Goal: Task Accomplishment & Management: Use online tool/utility

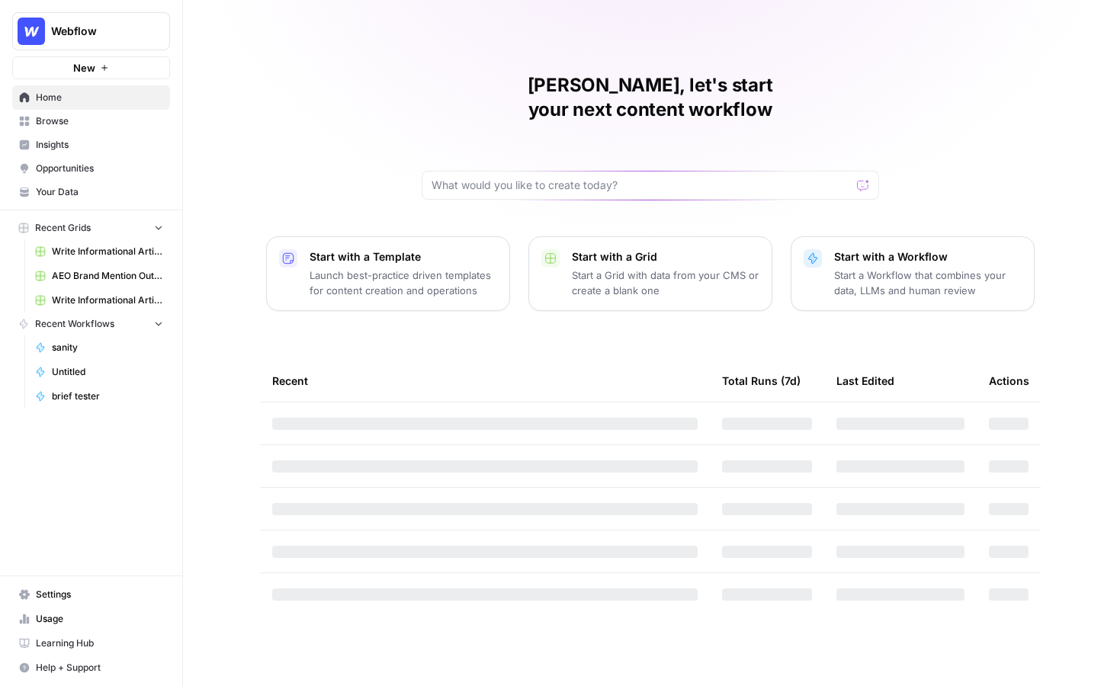
click at [93, 120] on span "Browse" at bounding box center [99, 121] width 127 height 14
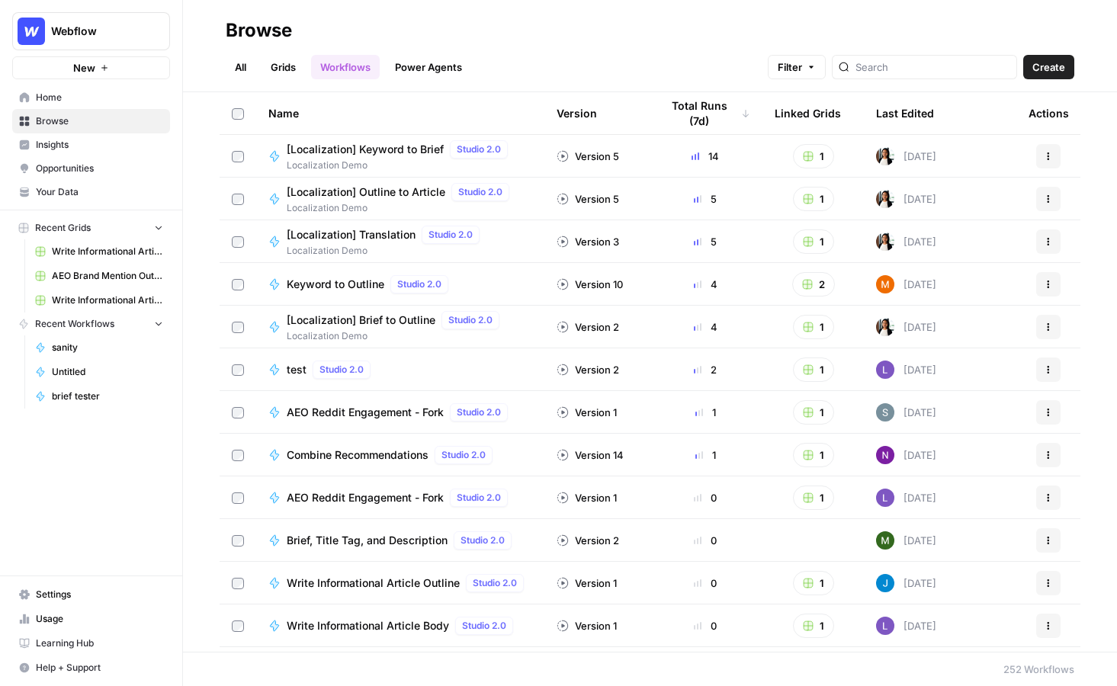
click at [286, 69] on link "Grids" at bounding box center [283, 67] width 43 height 24
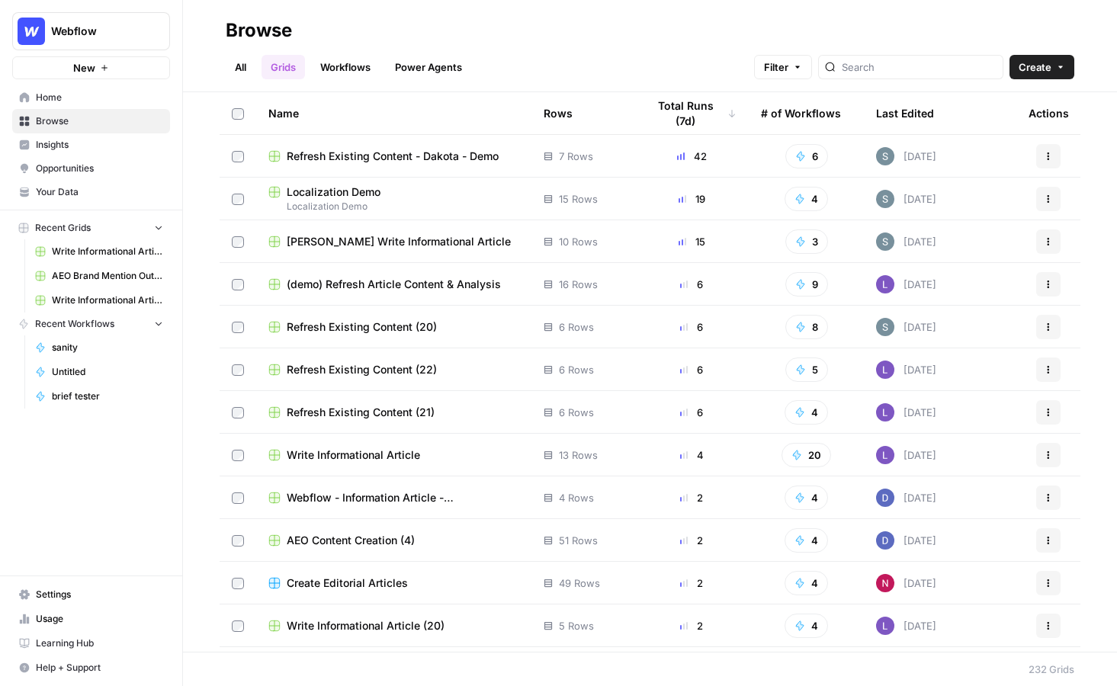
click at [246, 59] on link "All" at bounding box center [241, 67] width 30 height 24
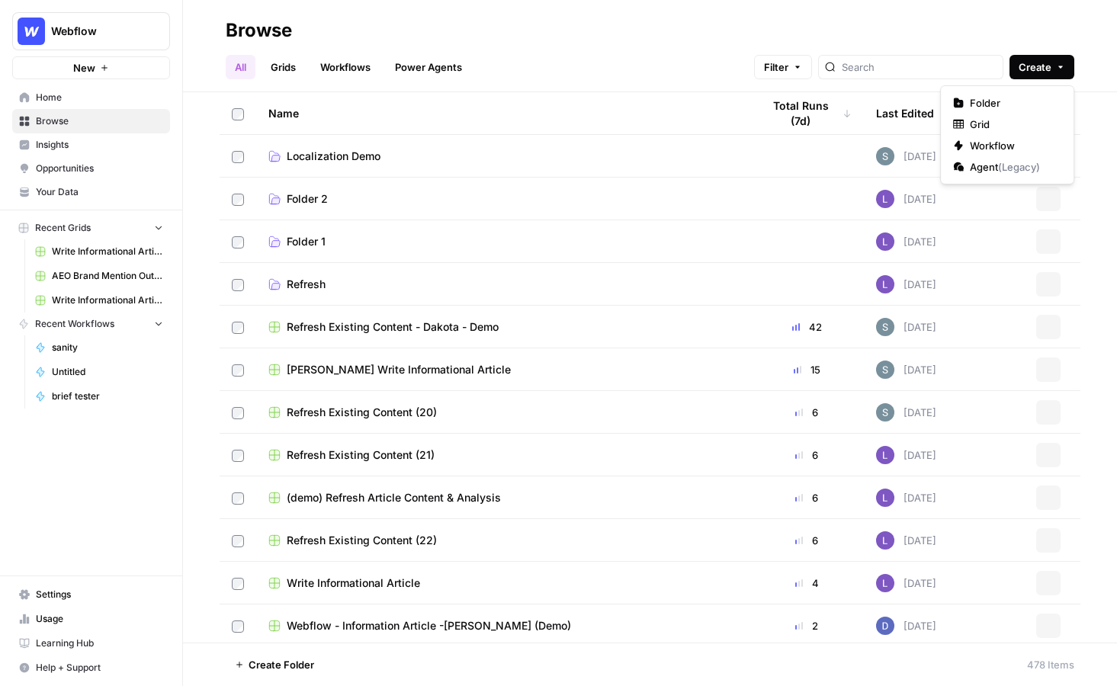
click at [1036, 72] on span "Create" at bounding box center [1035, 66] width 33 height 15
click at [1000, 146] on span "Workflow" at bounding box center [1012, 145] width 85 height 15
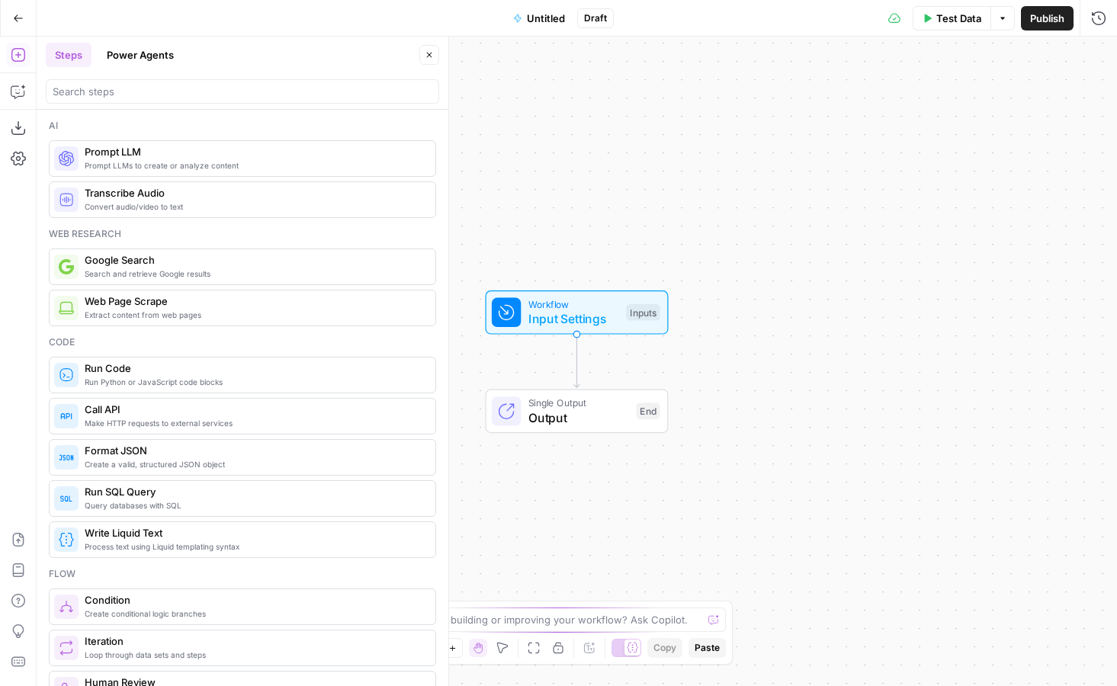
click at [162, 50] on button "Power Agents" at bounding box center [140, 55] width 85 height 24
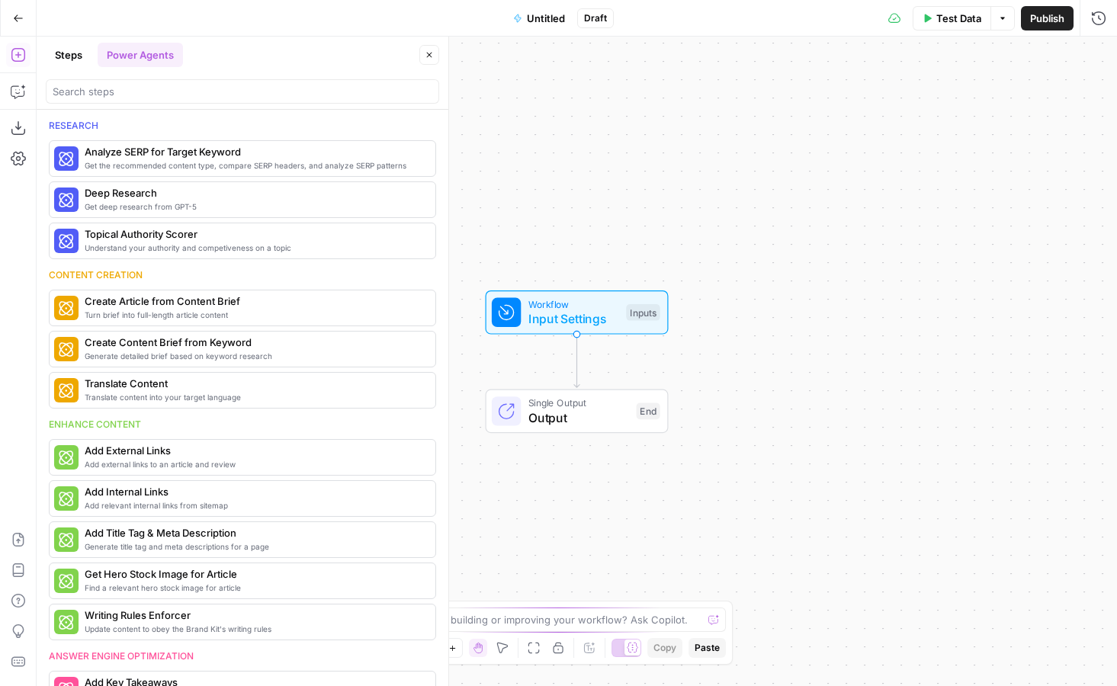
click at [198, 79] on div at bounding box center [242, 88] width 393 height 31
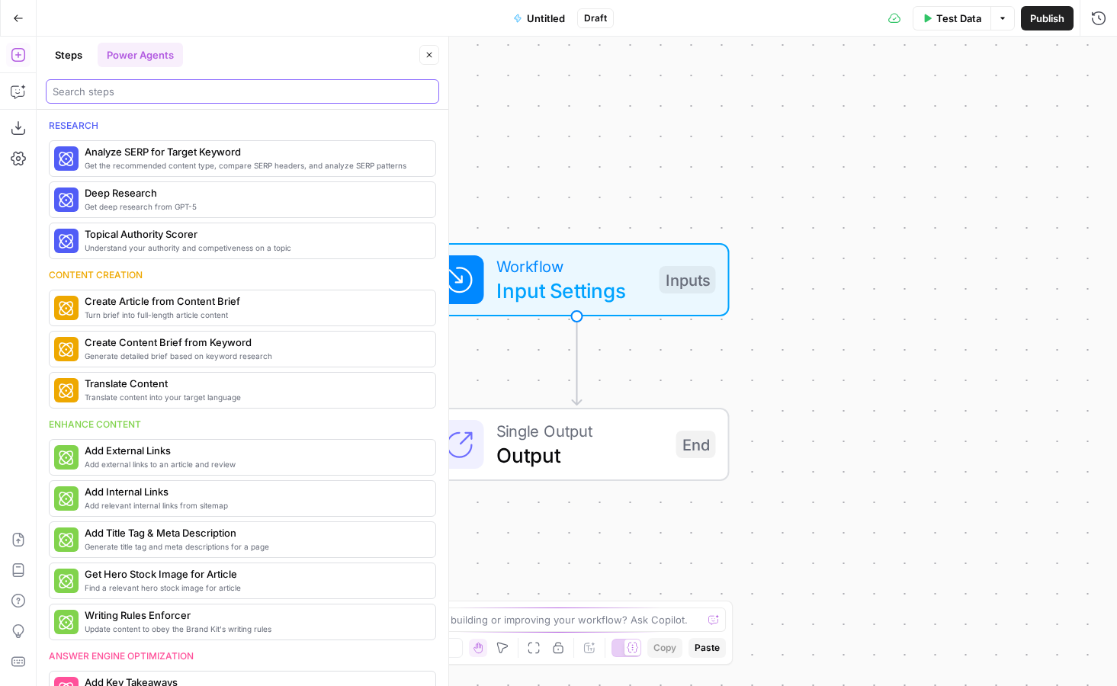
click at [207, 85] on input "search" at bounding box center [243, 91] width 380 height 15
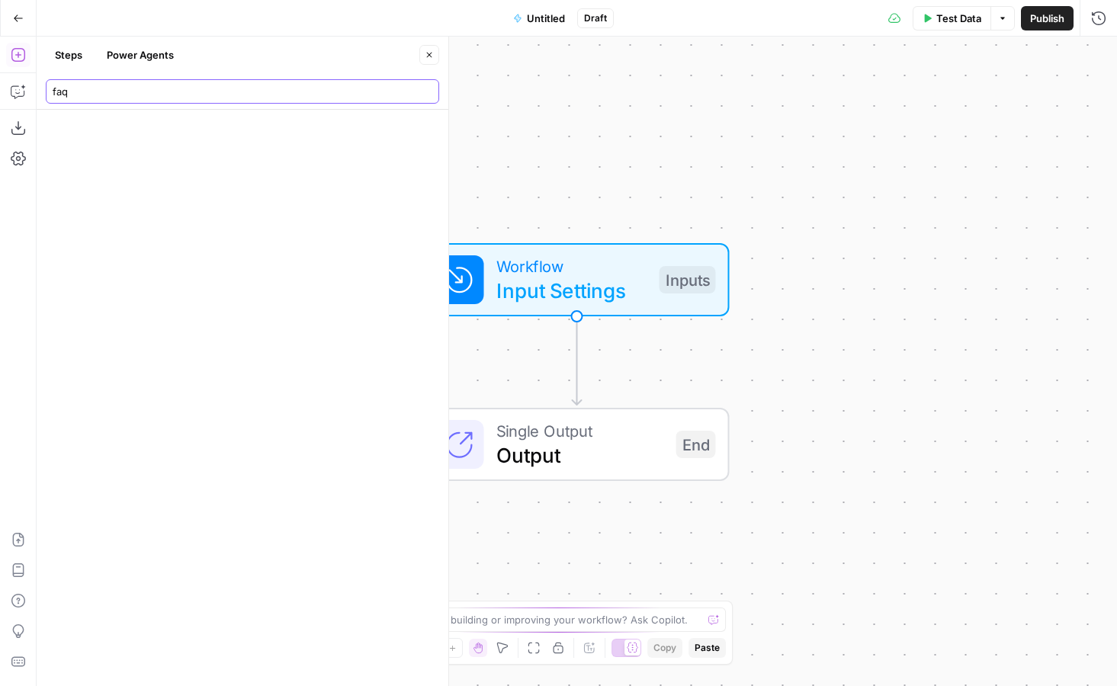
type input "faq"
